Goal: Task Accomplishment & Management: Use online tool/utility

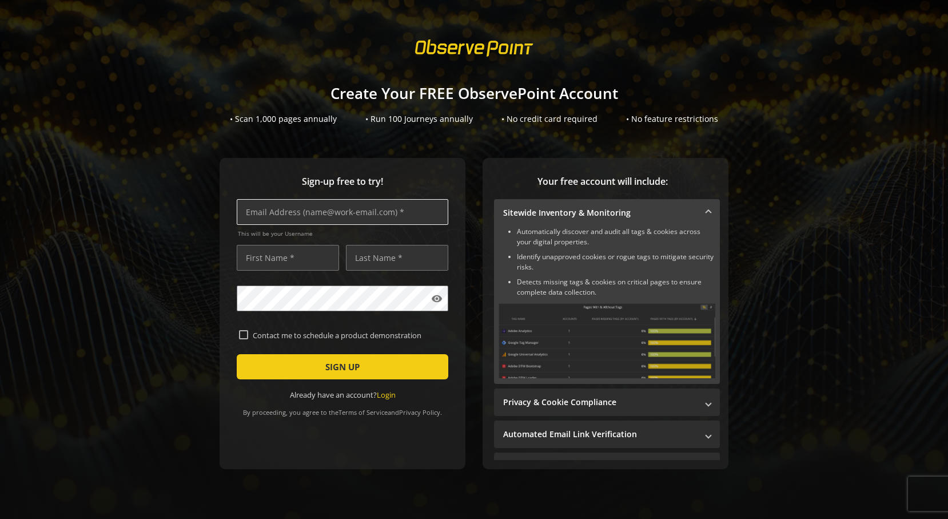
click at [294, 202] on input "text" at bounding box center [343, 212] width 212 height 26
type input "[PERSON_NAME][EMAIL_ADDRESS][DOMAIN_NAME]"
type input "[PERSON_NAME]"
type input "mcgag"
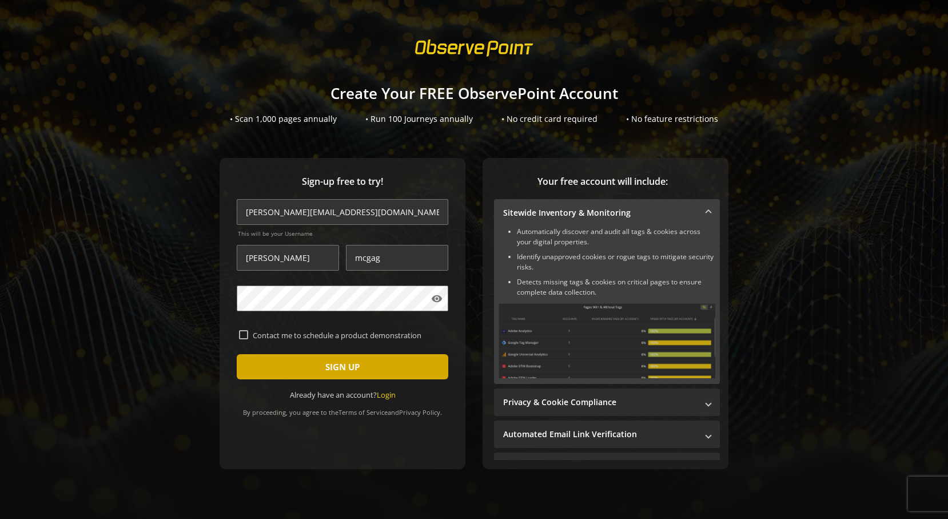
click at [271, 361] on span "submit" at bounding box center [343, 366] width 212 height 27
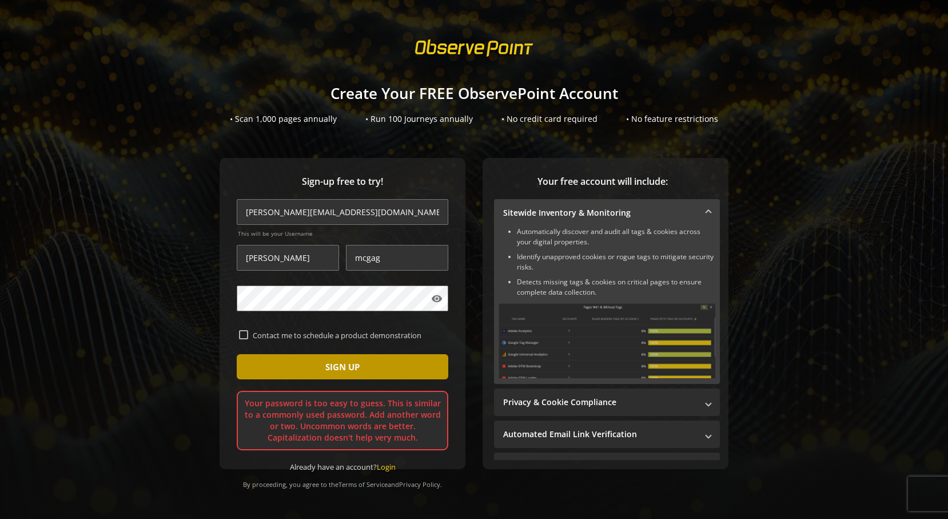
click at [319, 363] on span "submit" at bounding box center [343, 366] width 212 height 27
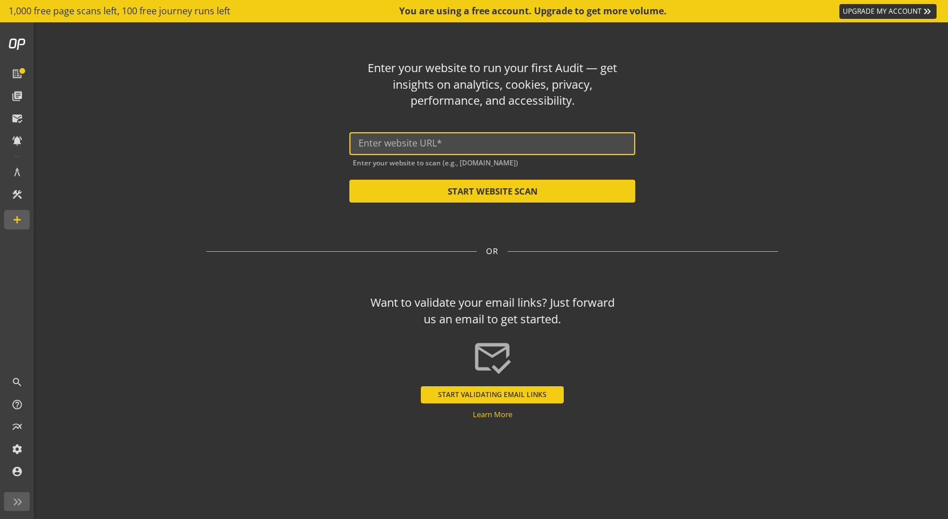
click at [423, 142] on input "text" at bounding box center [493, 143] width 268 height 11
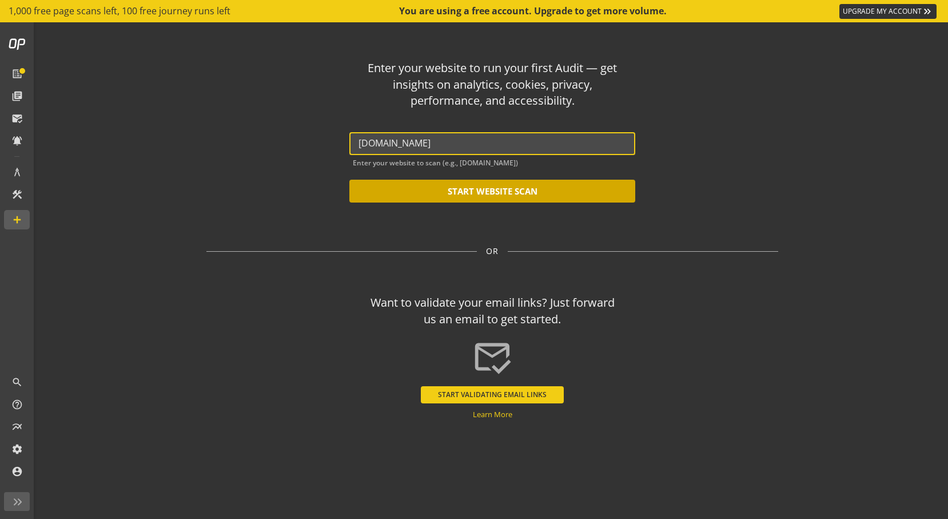
click at [437, 182] on button "START WEBSITE SCAN" at bounding box center [492, 191] width 286 height 23
type input "[URL][DOMAIN_NAME]"
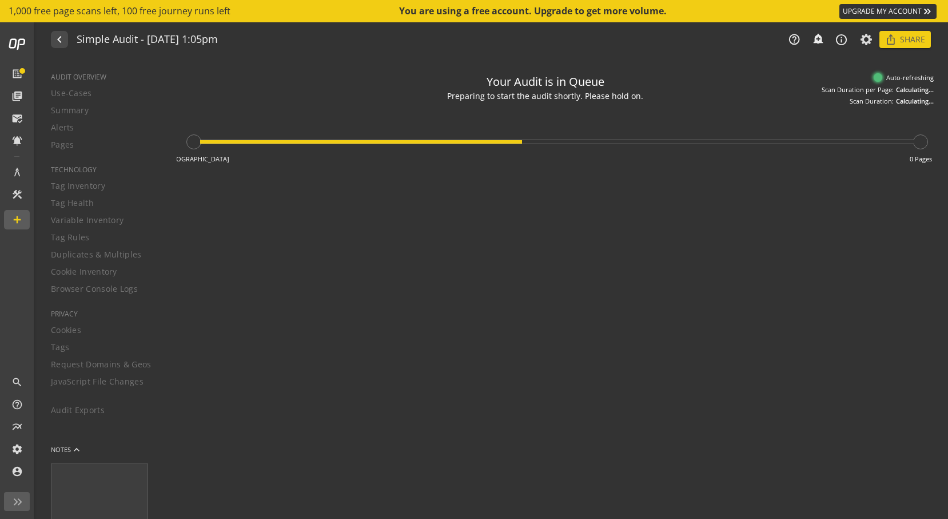
type textarea "Notes can include: -a description of what this audit is validating -changes in …"
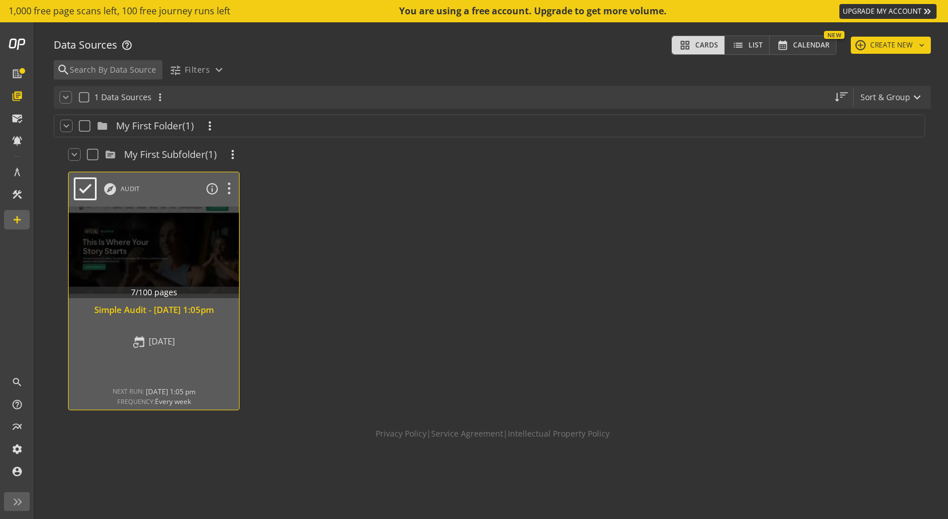
click at [174, 243] on div at bounding box center [154, 252] width 179 height 96
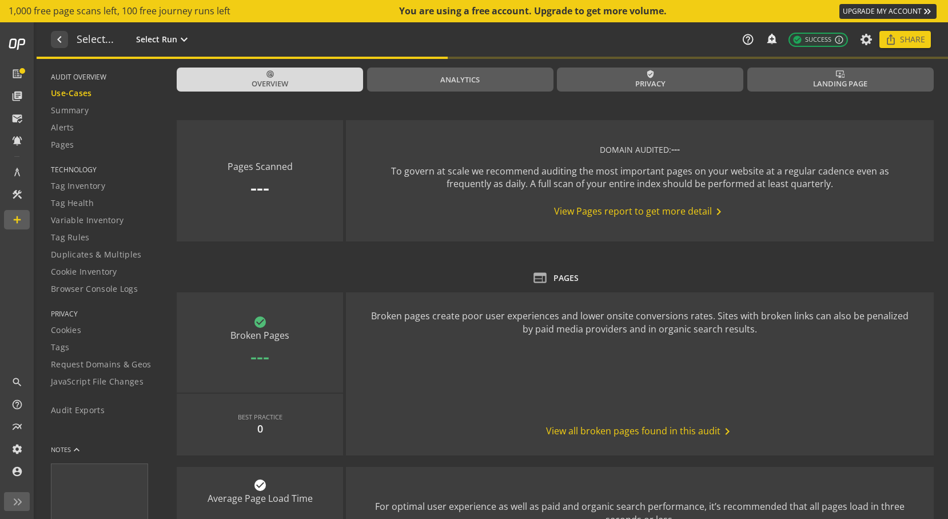
type textarea "Notes can include: -a description of what this audit is validating -changes in …"
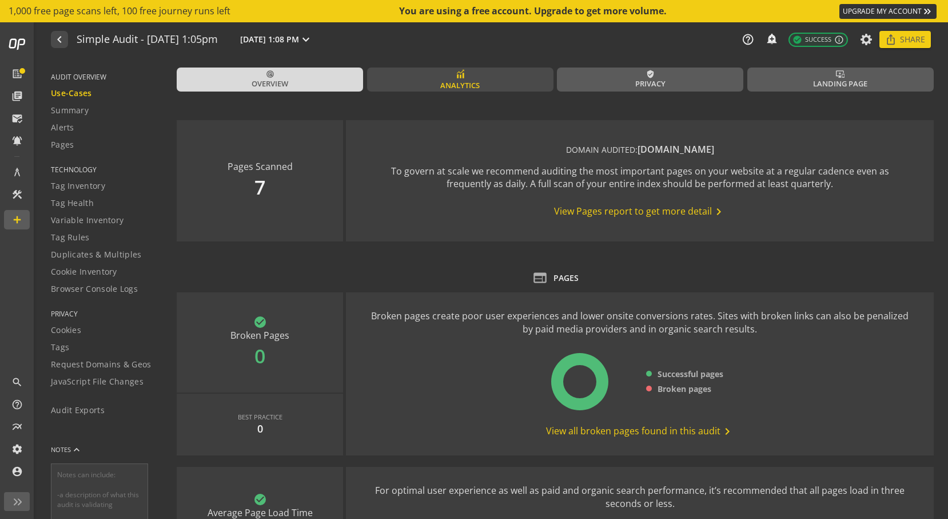
click at [425, 88] on link "Analytics" at bounding box center [460, 79] width 186 height 24
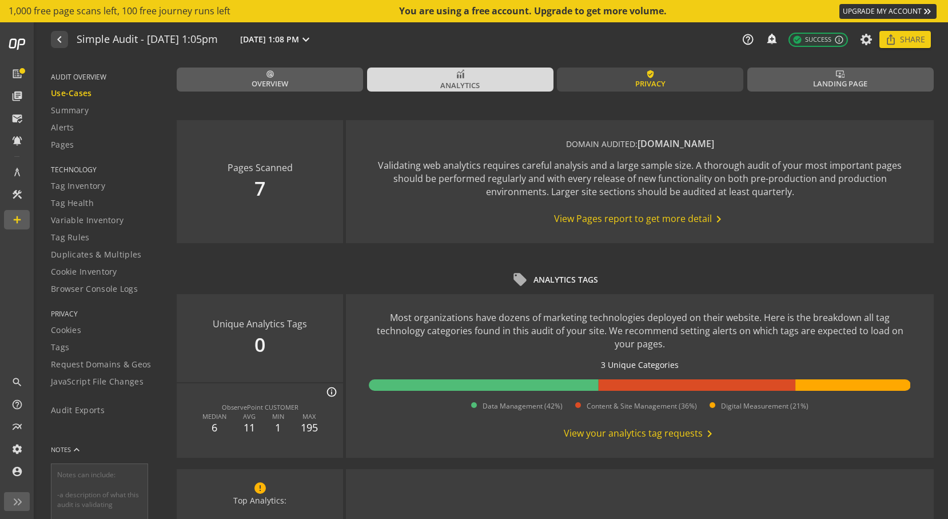
click at [600, 81] on link "verified_user Privacy" at bounding box center [650, 79] width 186 height 24
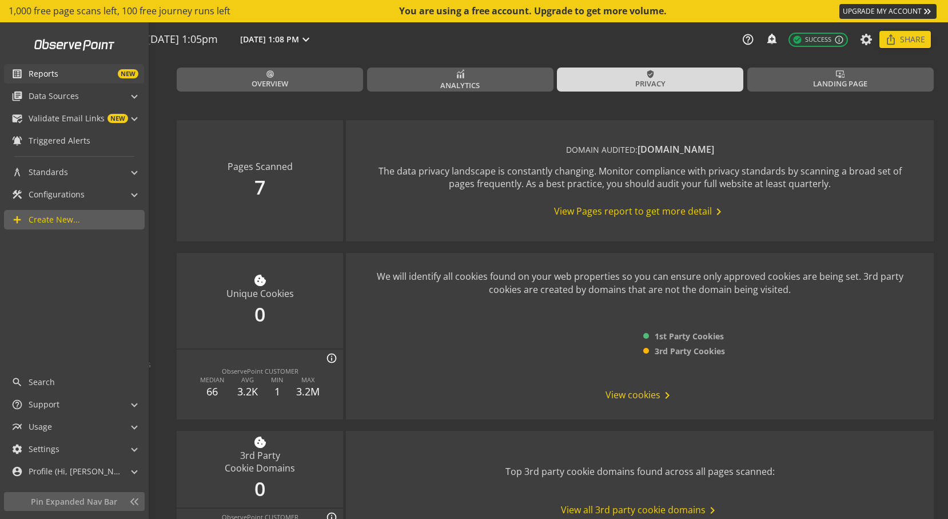
click at [15, 72] on mat-icon "list_alt" at bounding box center [16, 73] width 11 height 11
